Goal: Information Seeking & Learning: Stay updated

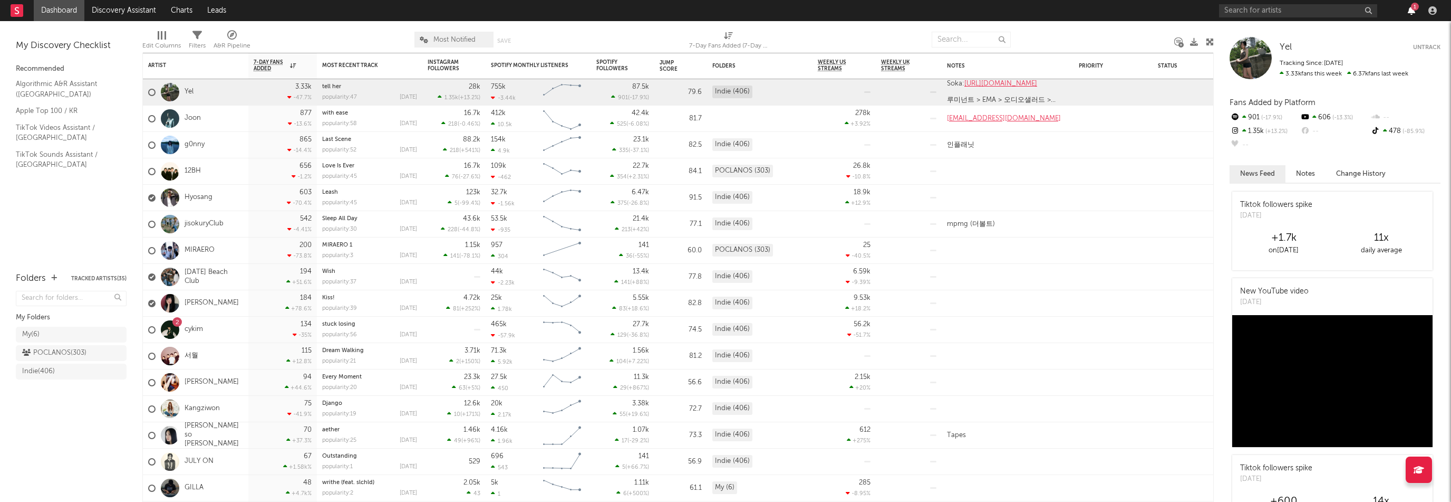
click at [1413, 16] on div "1" at bounding box center [1330, 10] width 222 height 21
click at [1413, 12] on icon "button" at bounding box center [1411, 10] width 7 height 8
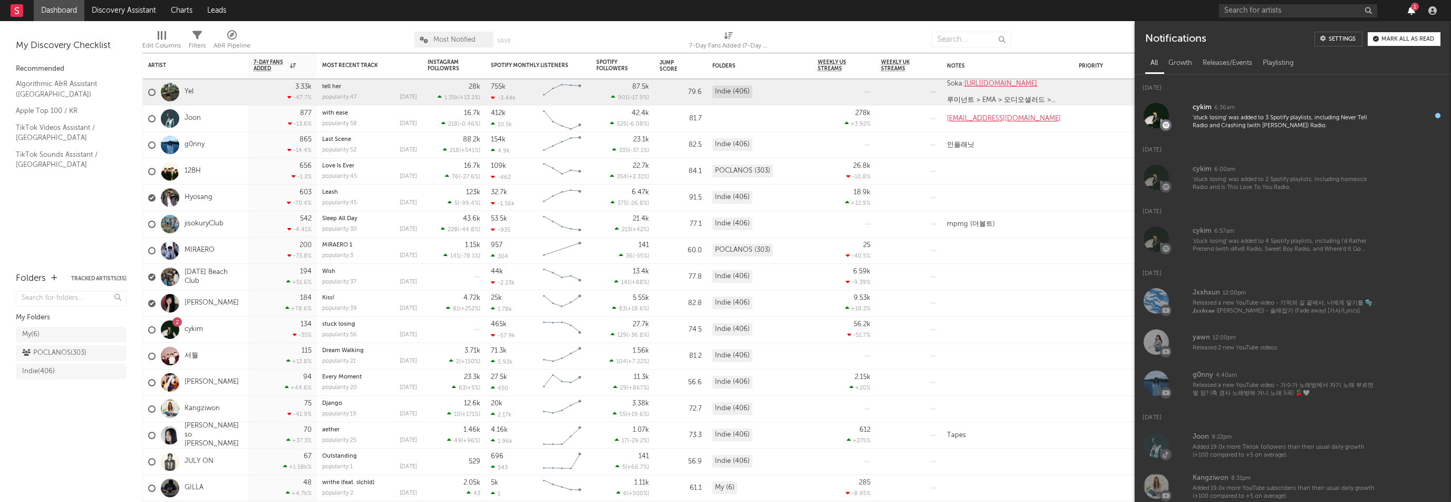
click at [1413, 12] on icon "button" at bounding box center [1411, 10] width 7 height 8
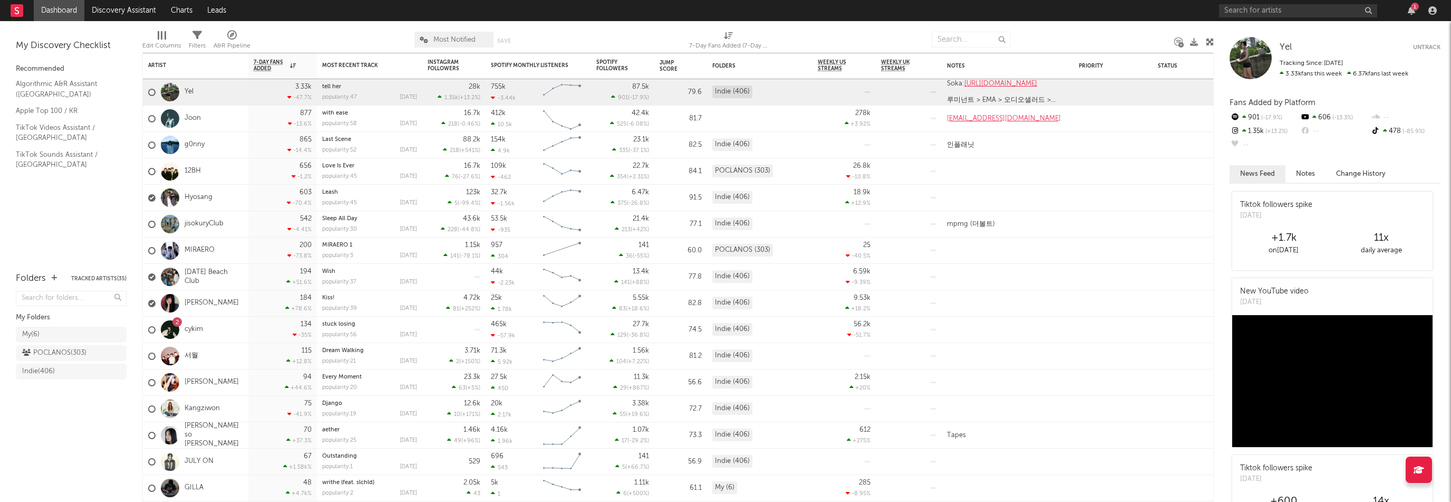
click at [1407, 9] on div "1" at bounding box center [1412, 10] width 16 height 8
click at [1411, 11] on icon "button" at bounding box center [1411, 10] width 7 height 8
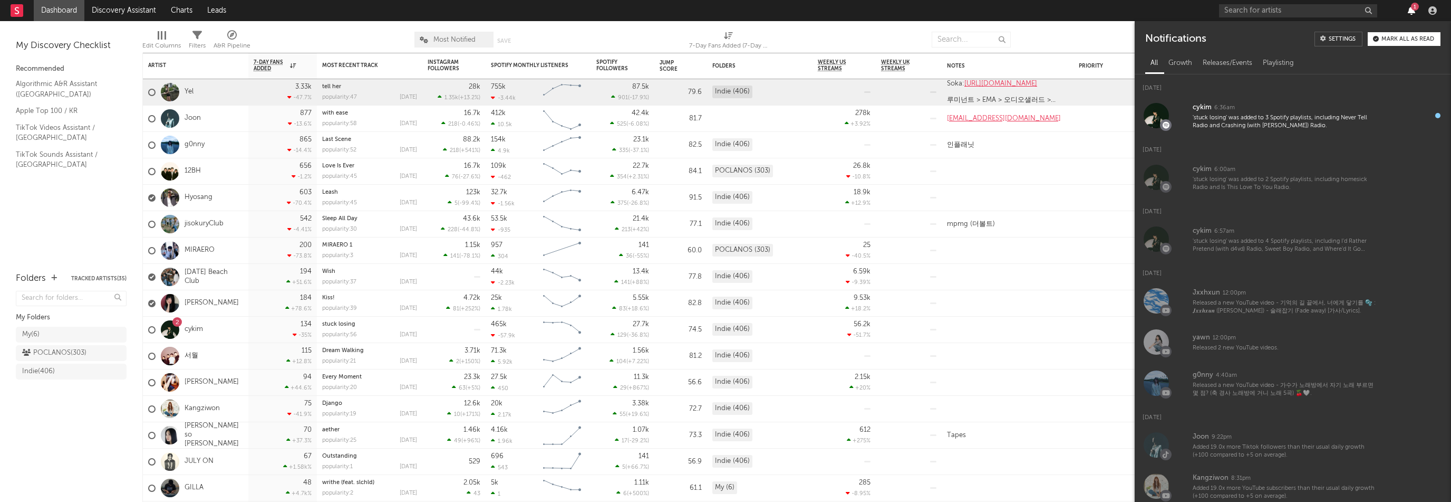
click at [1411, 11] on icon "button" at bounding box center [1411, 10] width 7 height 8
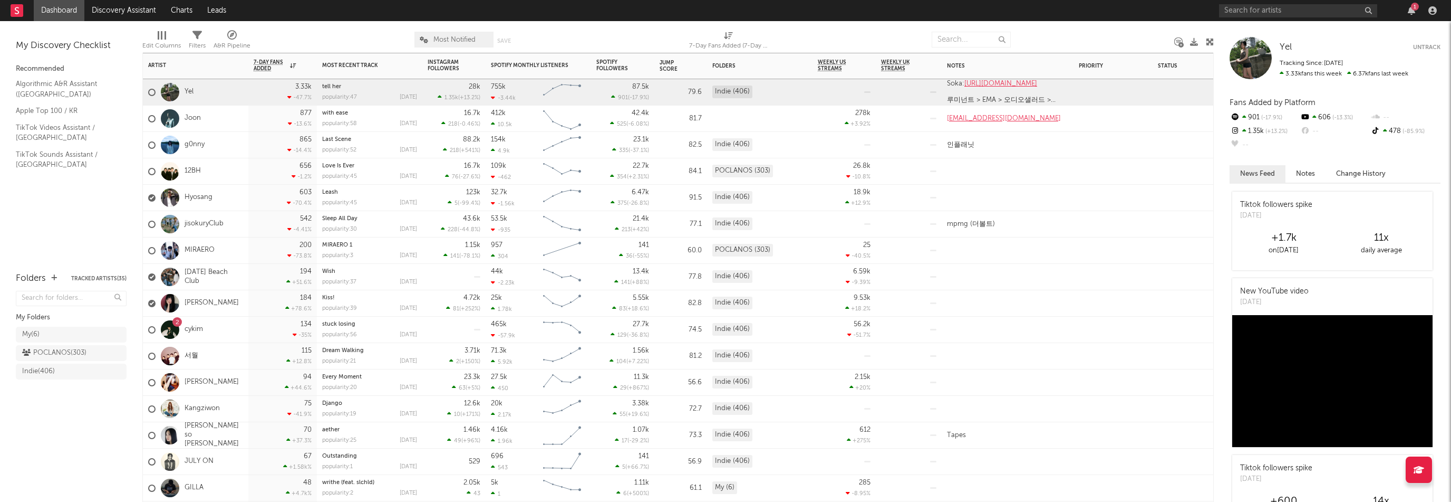
click at [229, 336] on div "2 cykim" at bounding box center [195, 329] width 105 height 26
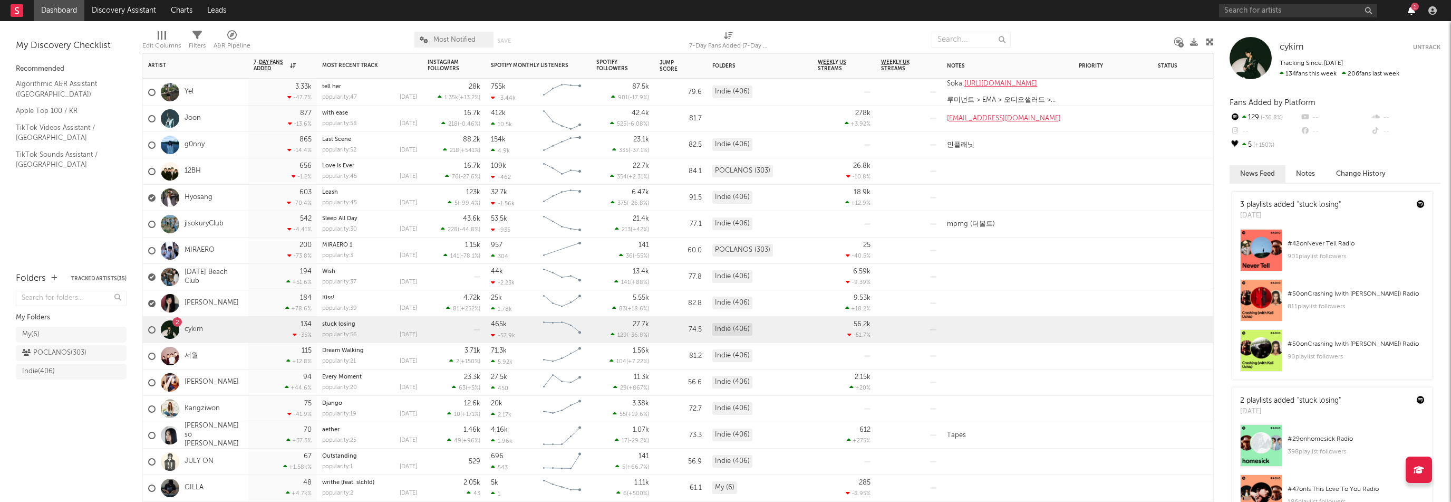
click at [1410, 11] on icon "button" at bounding box center [1411, 10] width 7 height 8
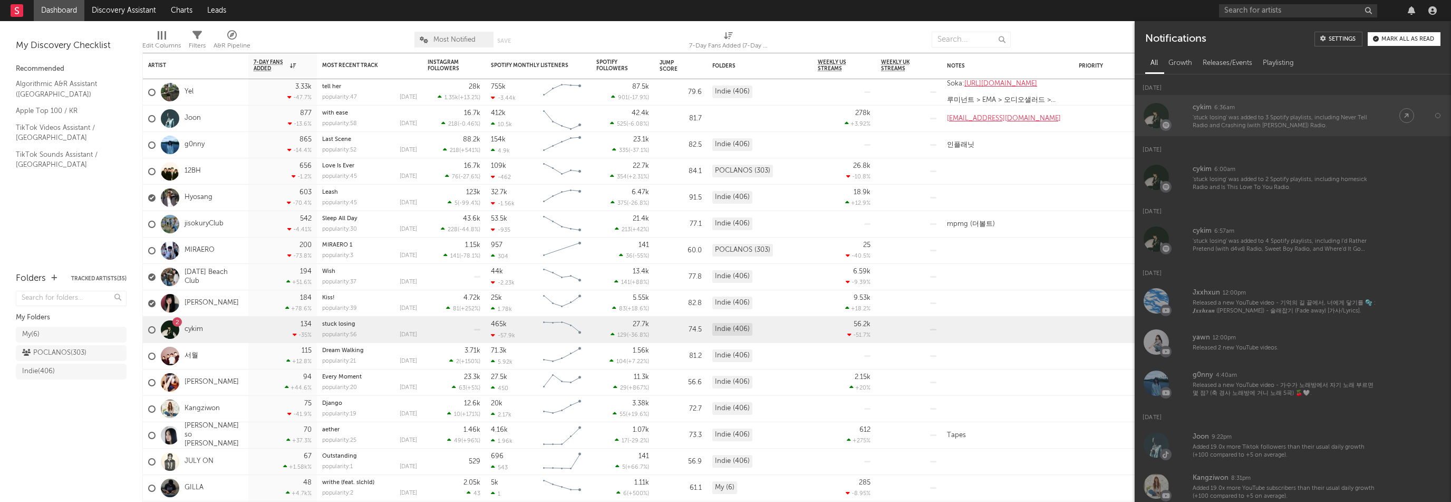
click at [1372, 126] on div "'stuck losing' was added to 3 Spotify playlists, including Never Tell Radio and…" at bounding box center [1286, 122] width 186 height 16
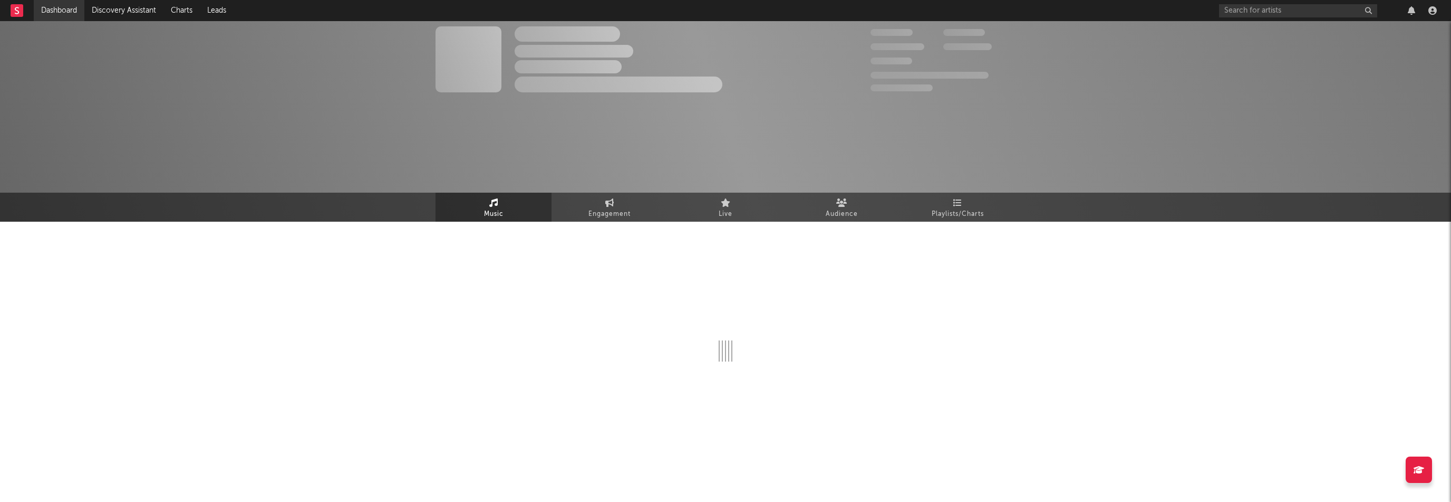
click at [50, 8] on link "Dashboard" at bounding box center [59, 10] width 51 height 21
